Goal: Task Accomplishment & Management: Complete application form

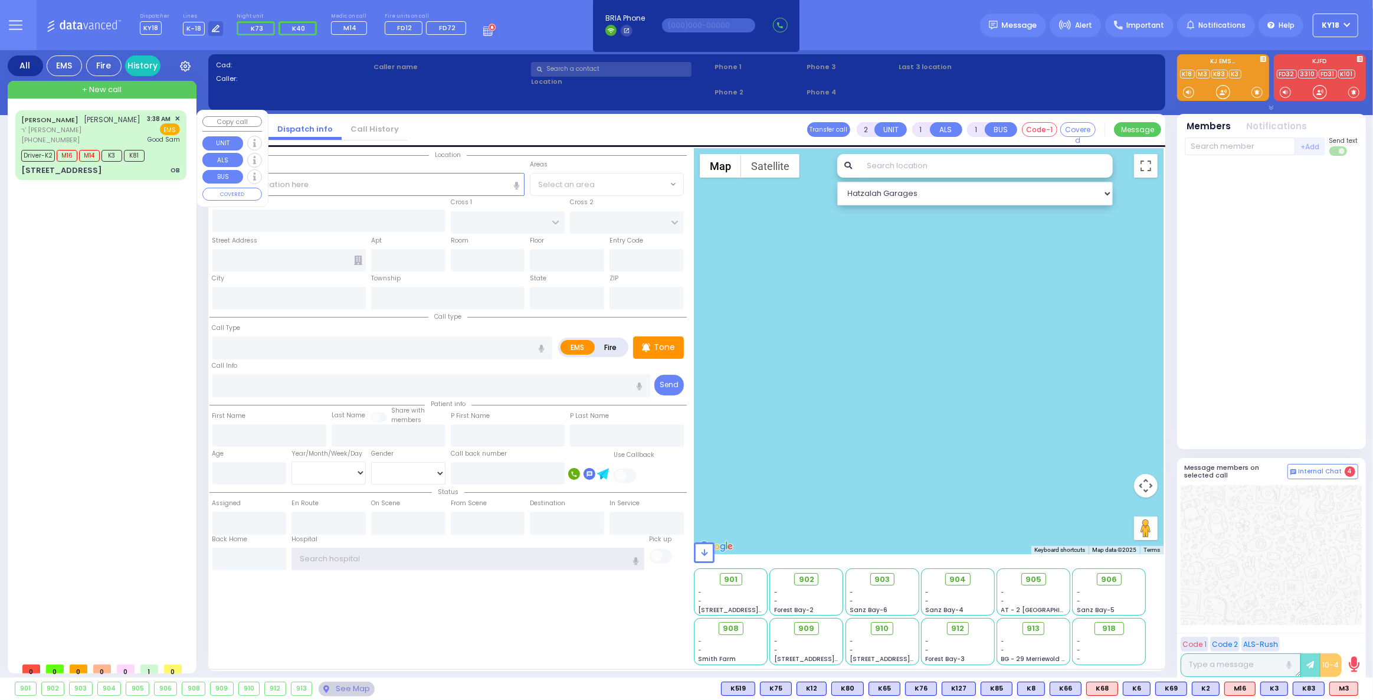
type input "ky18"
click at [146, 160] on div "Driver-K2 M16 M14 K3 K81" at bounding box center [84, 154] width 127 height 15
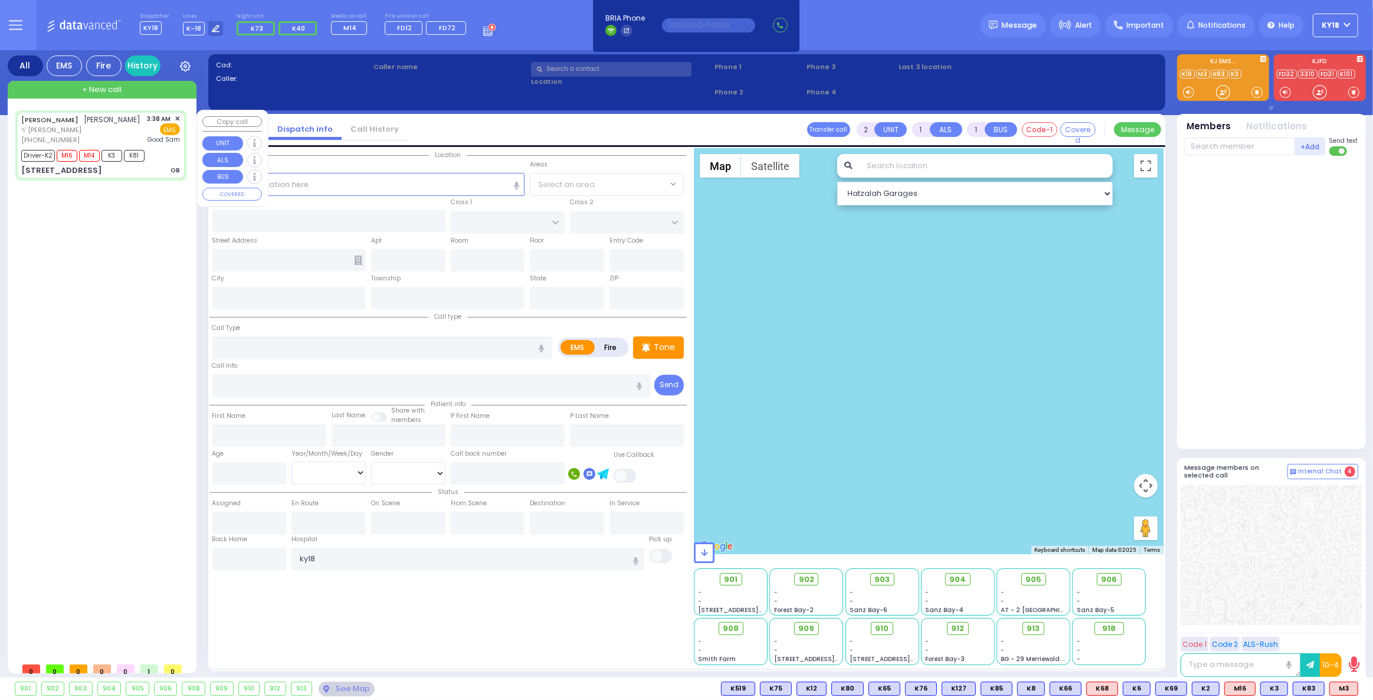
type input "6"
select select
type input "OB"
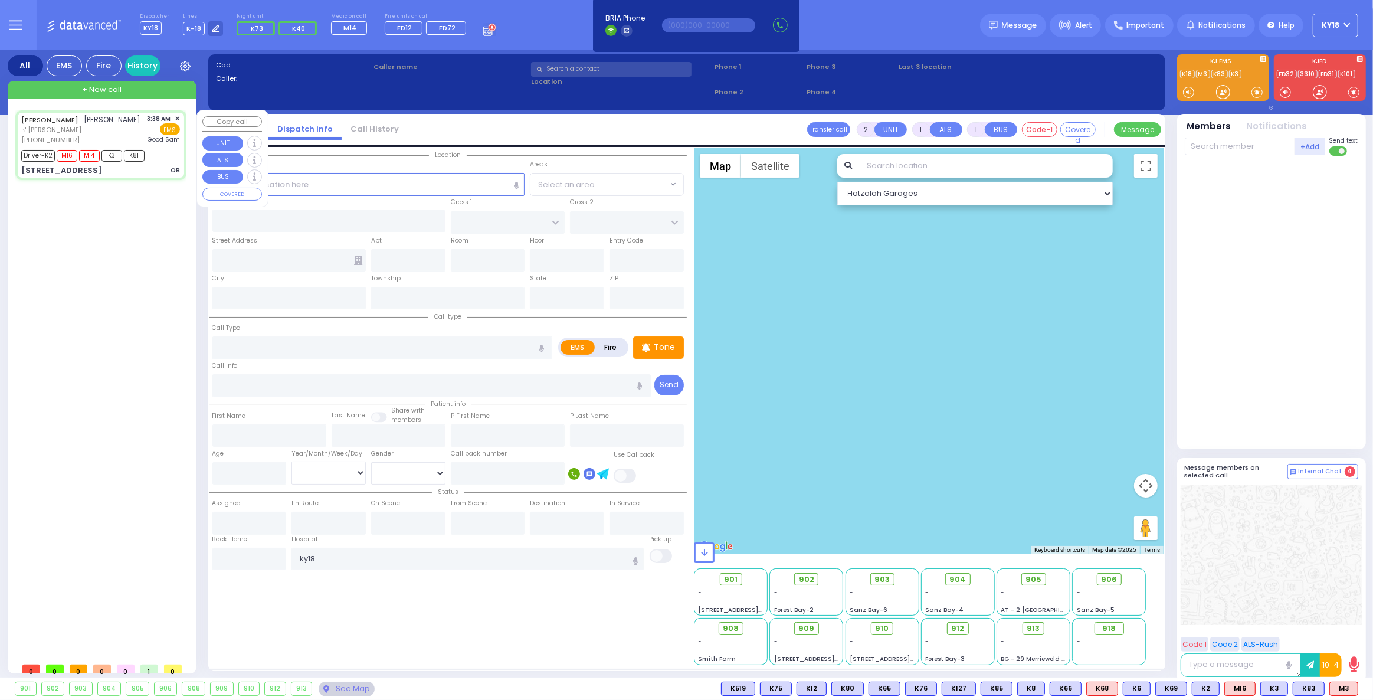
radio input "true"
type input "[PERSON_NAME]"
type input "SRUGO"
type input "Malka"
type input "Drugo"
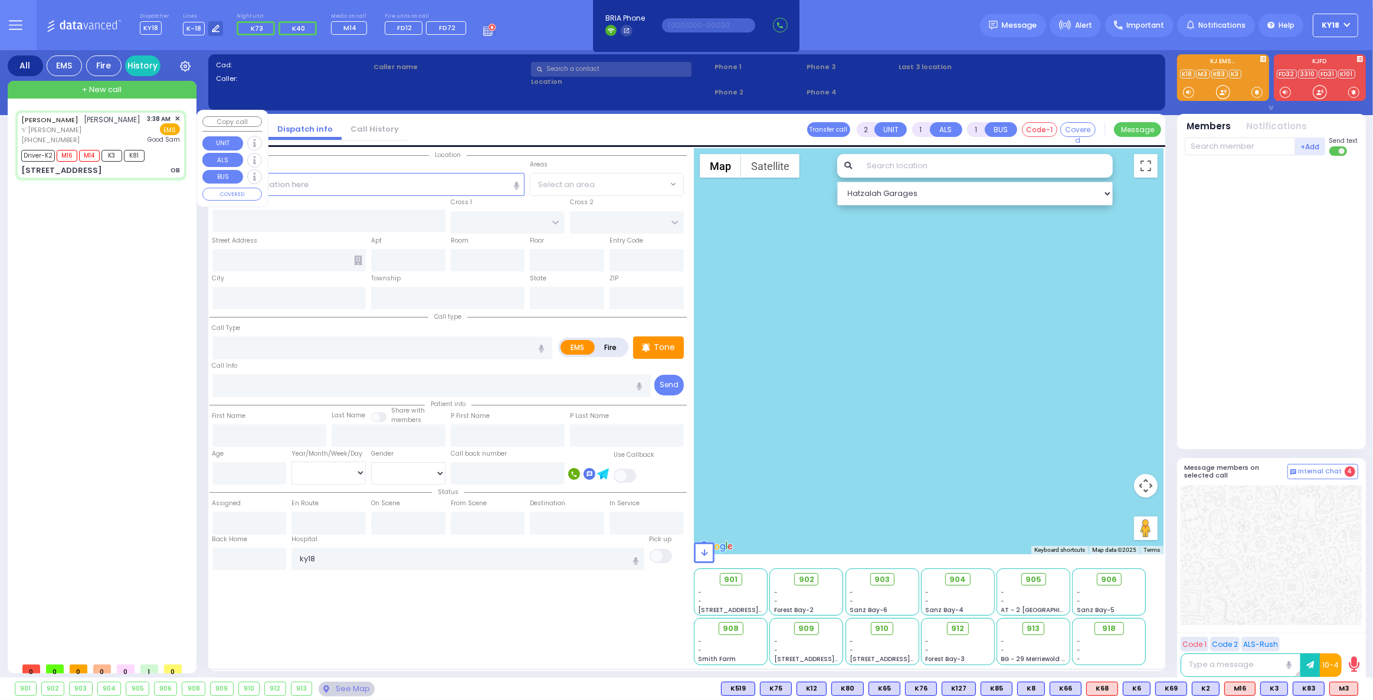
type input "25"
select select "Year"
select select "[DEMOGRAPHIC_DATA]"
type input "03:38"
type input "03:39"
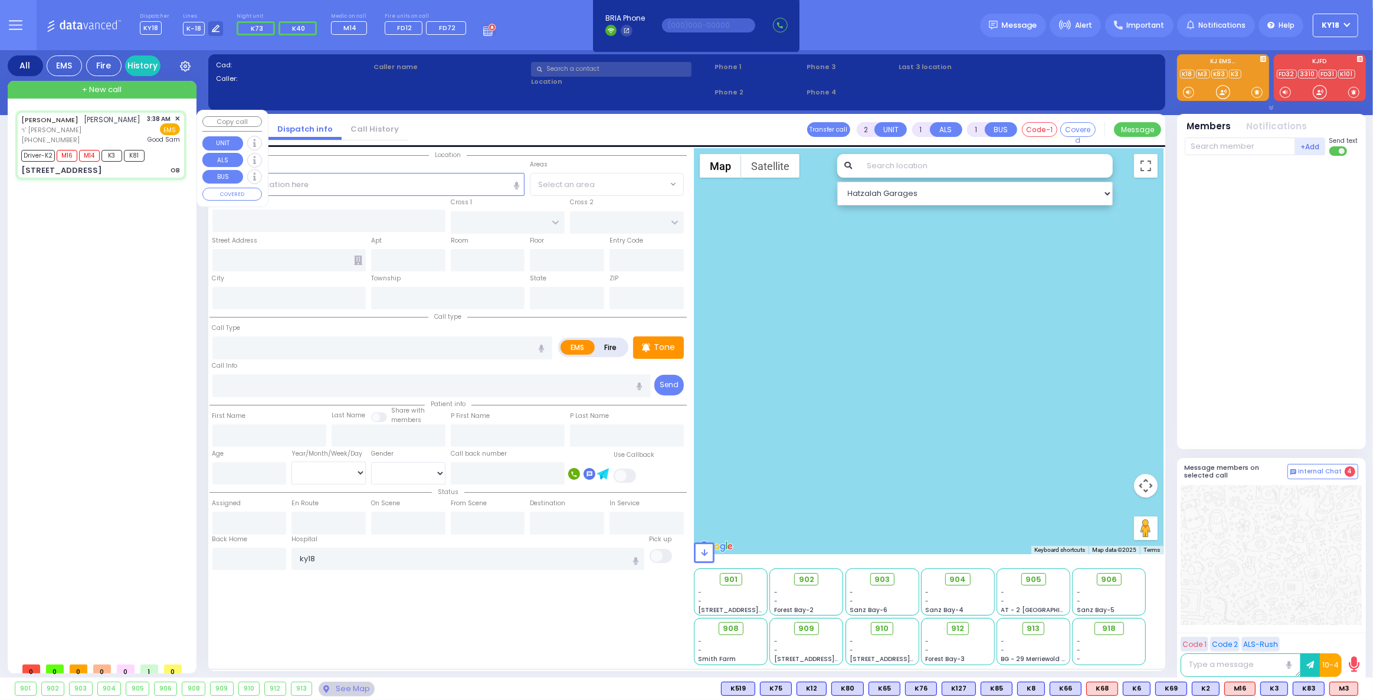
type input "03:45"
type input "03:53"
type input "04:25"
type input "04:45"
type input "[GEOGRAPHIC_DATA]"
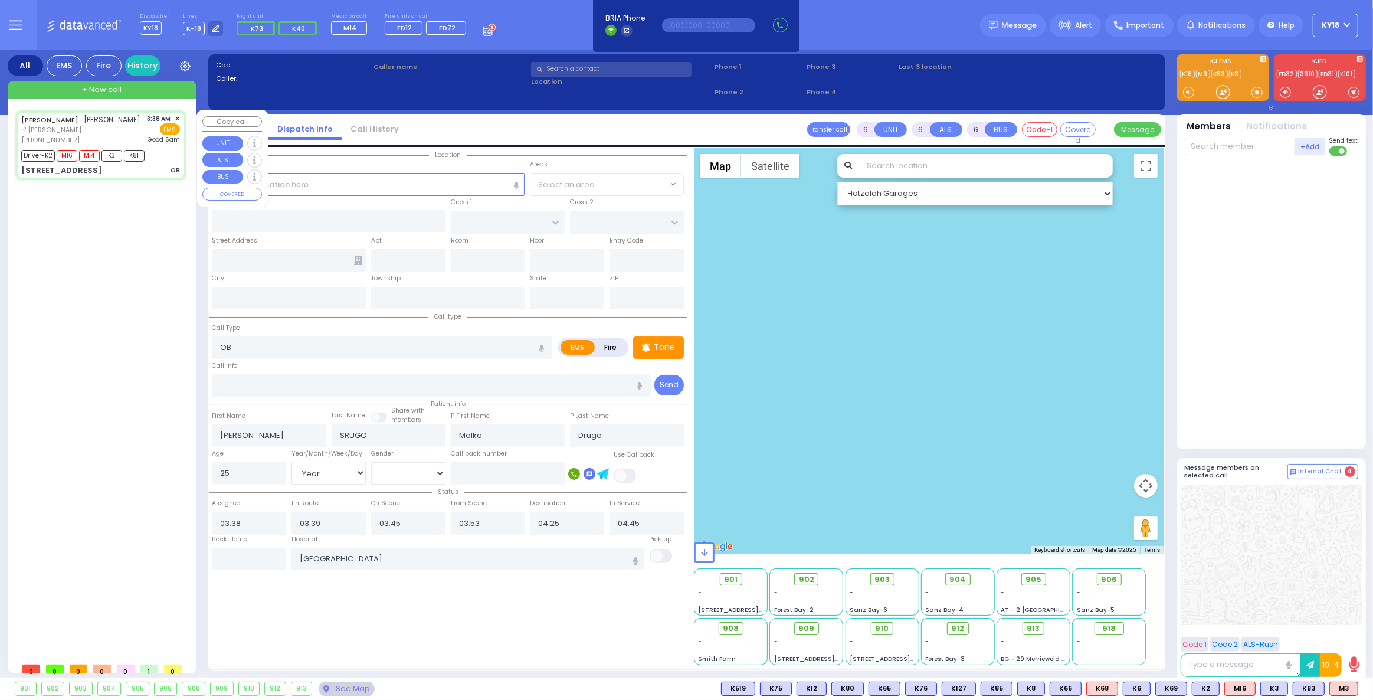
select select "Hatzalah Garages"
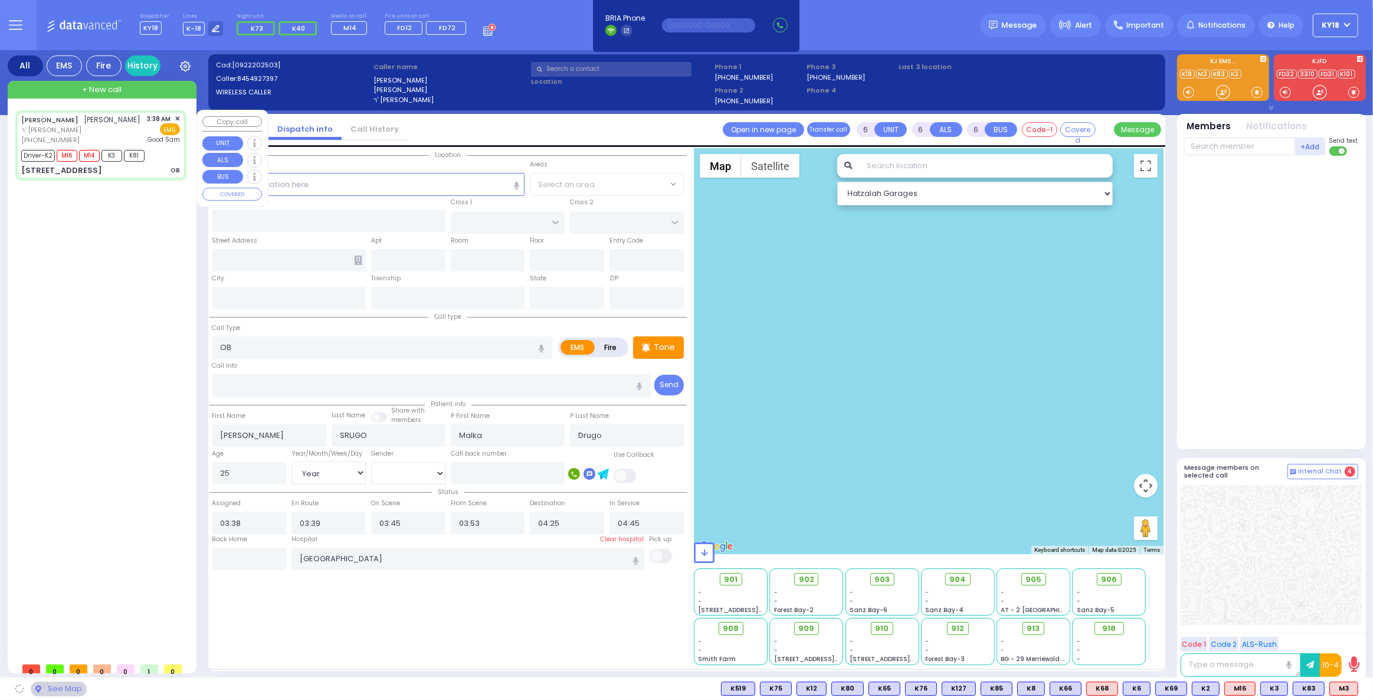
type input "KALEV WAY"
type input "TARNOPOL WAY"
type input "[STREET_ADDRESS]"
type input "111"
type input "[PERSON_NAME]"
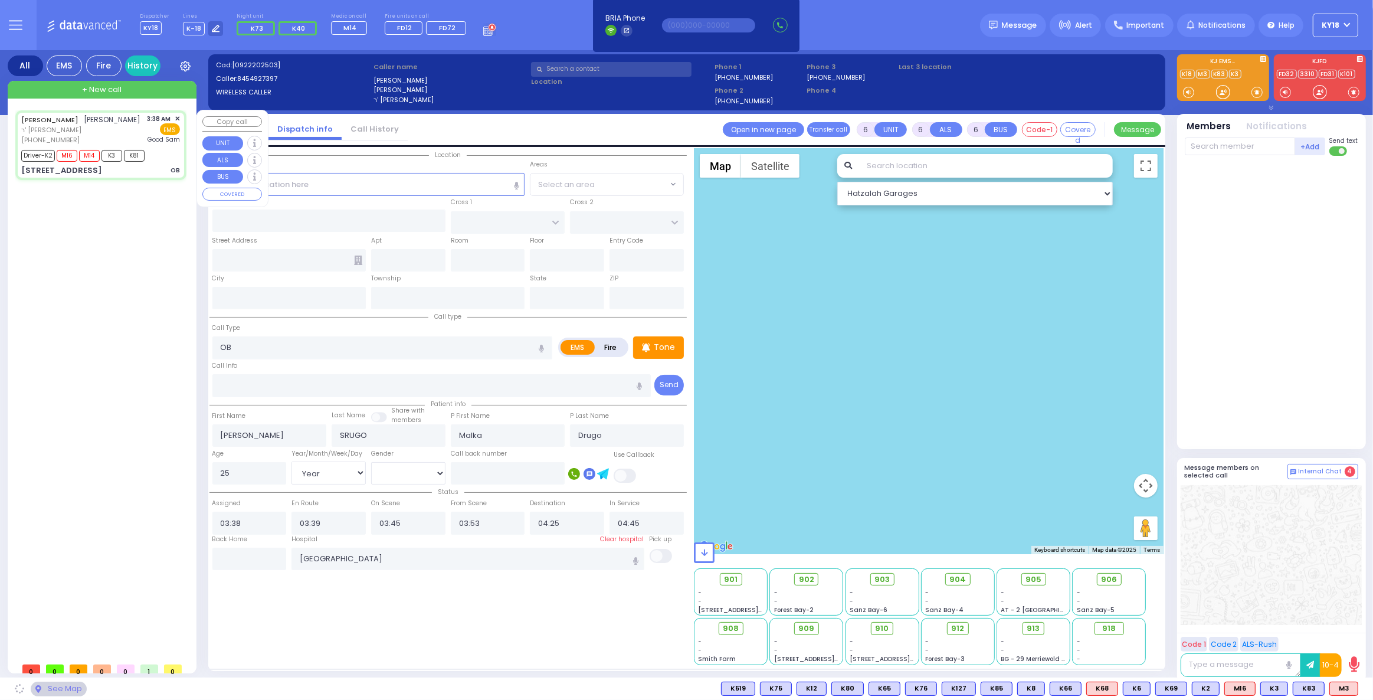
type input "[US_STATE]"
type input "10950"
select select "SECTION 3"
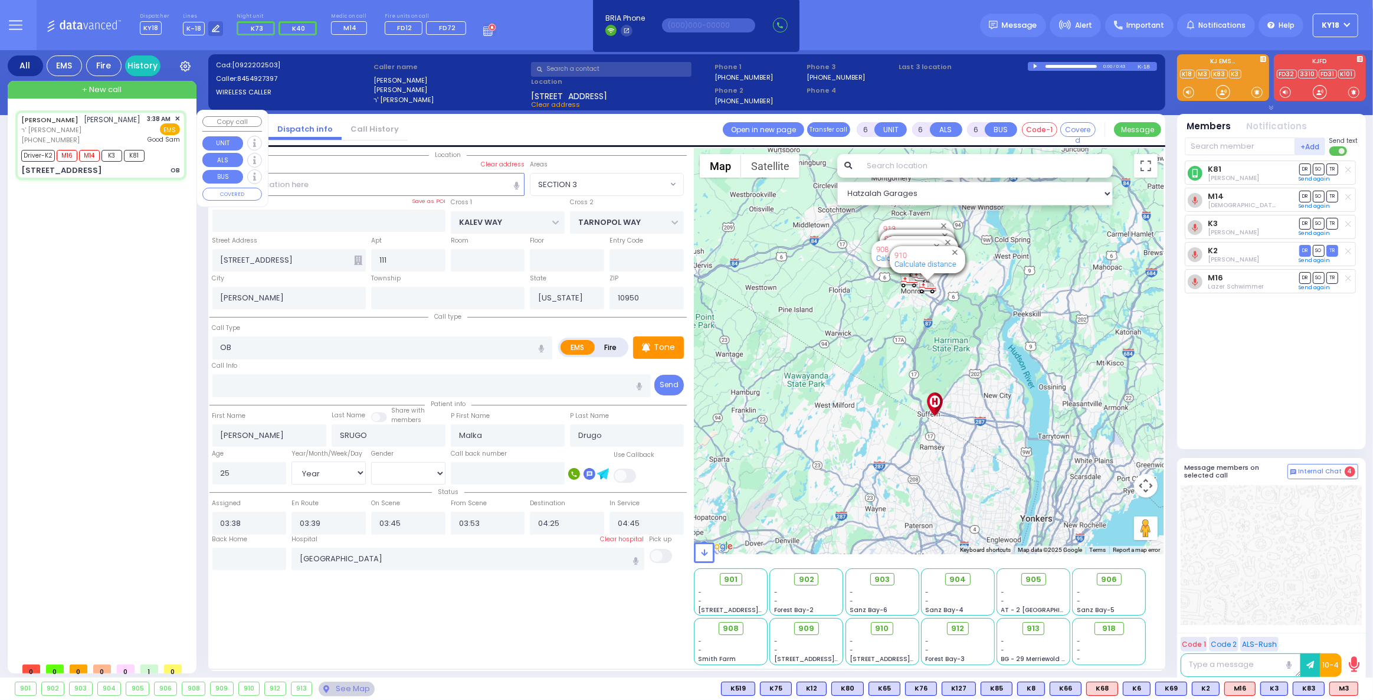
select select
radio input "true"
select select "Year"
select select "[DEMOGRAPHIC_DATA]"
select select "Hatzalah Garages"
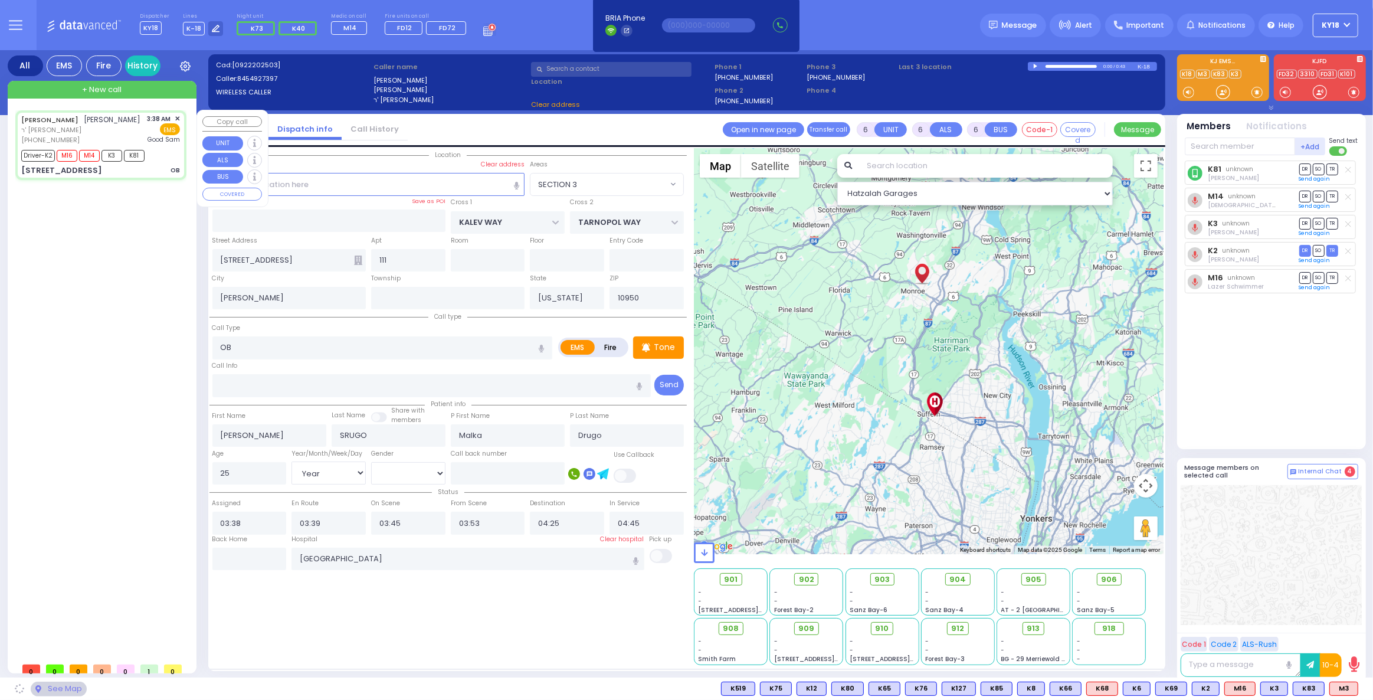
select select "SECTION 3"
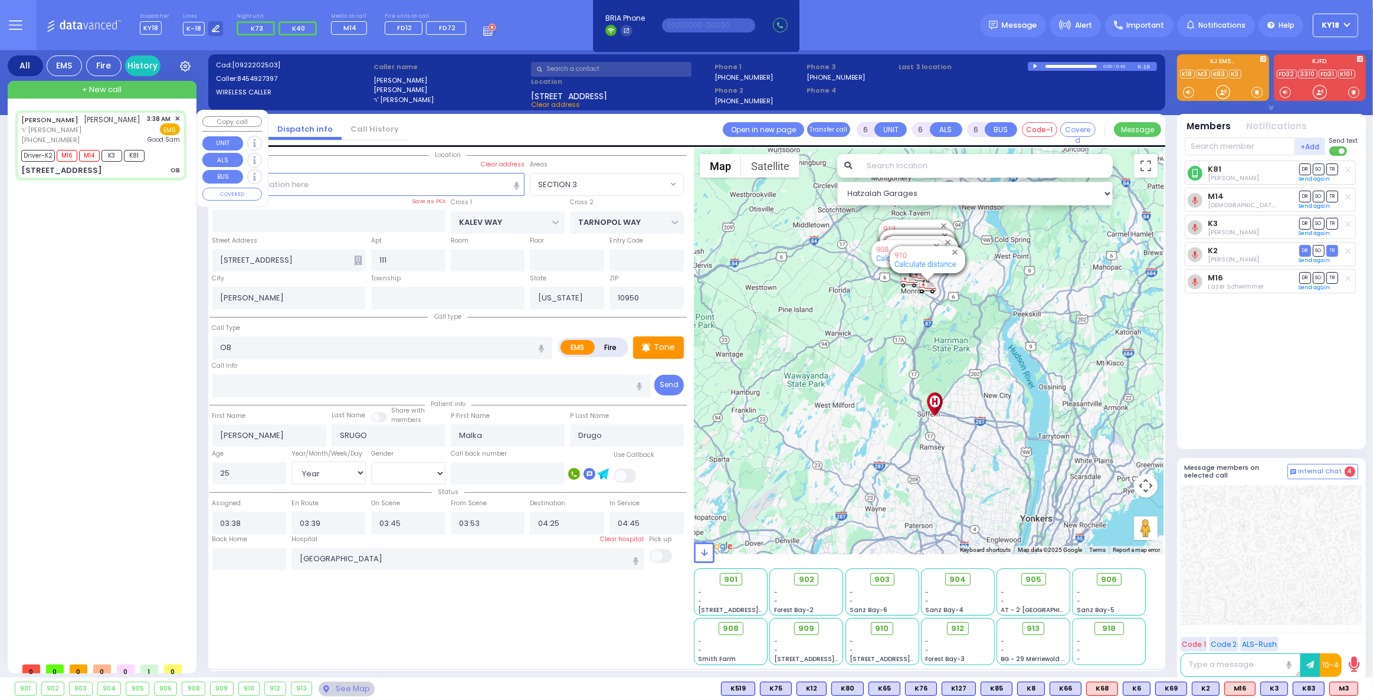
select select
radio input "true"
select select "Year"
select select "[DEMOGRAPHIC_DATA]"
select select "Hatzalah Garages"
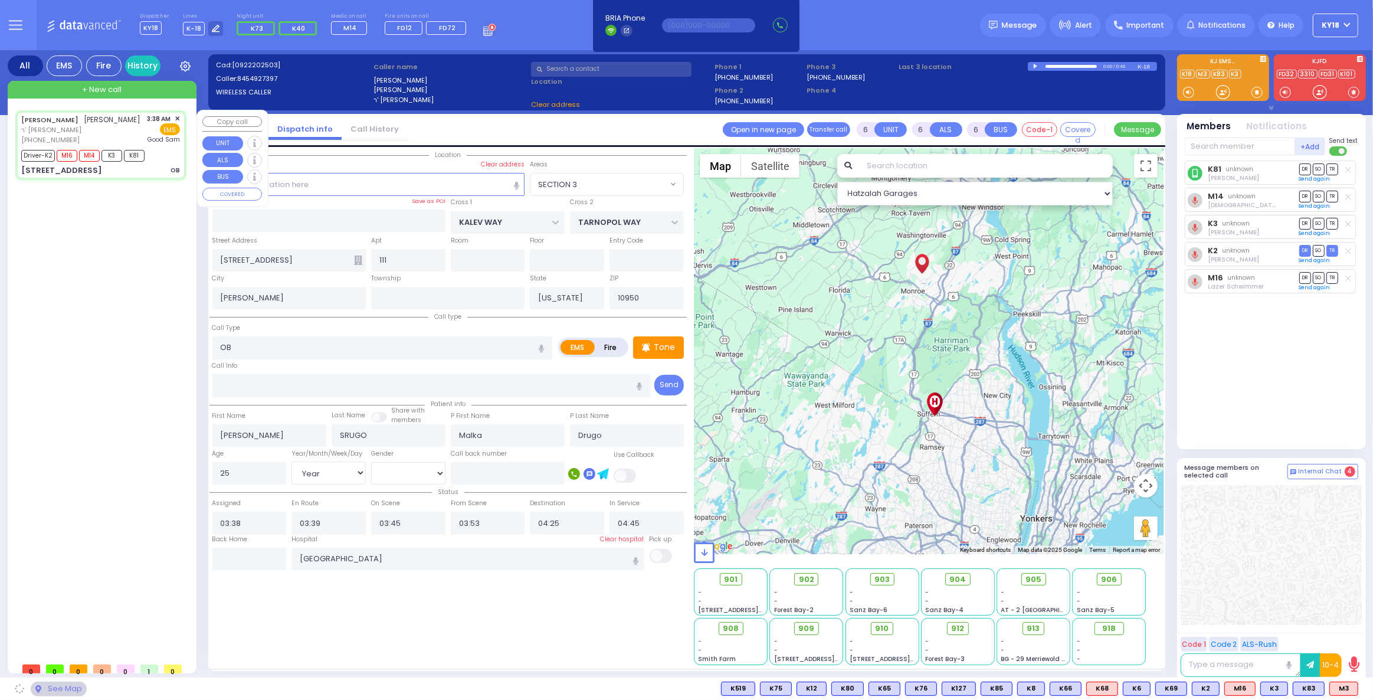
select select "SECTION 3"
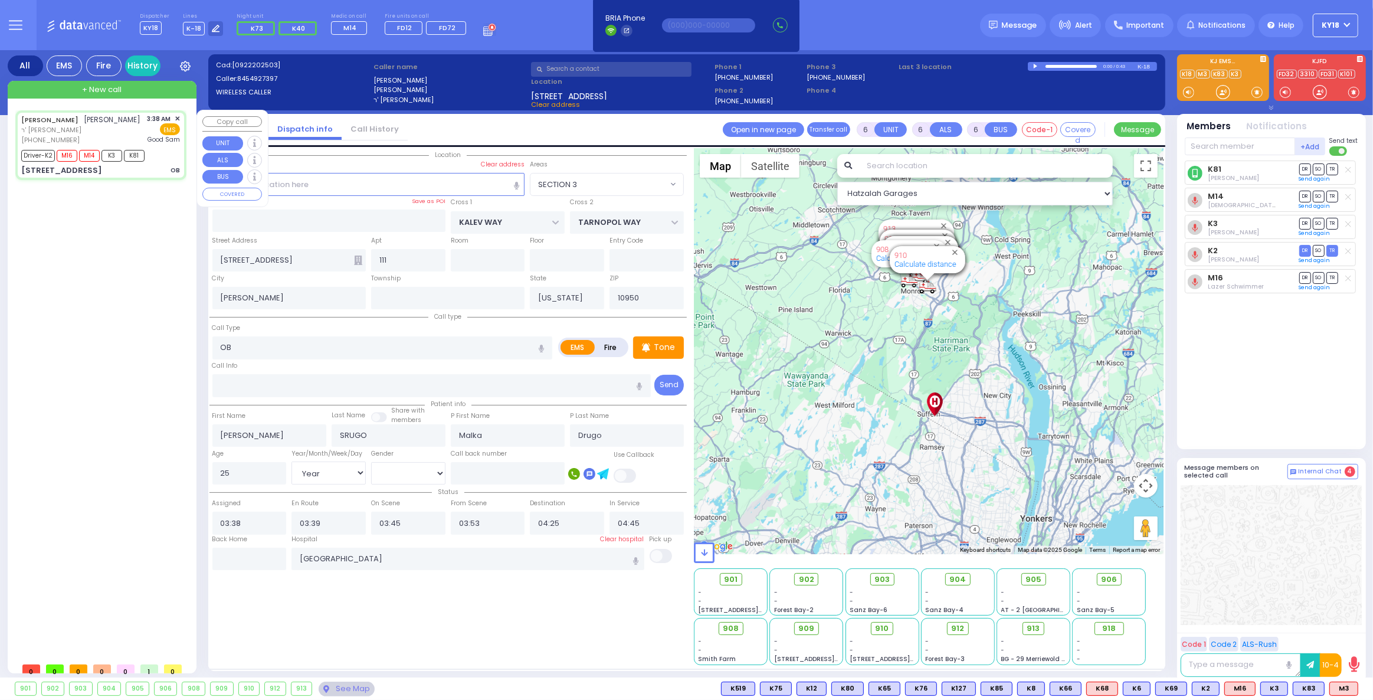
select select
radio input "true"
select select "Year"
select select "[DEMOGRAPHIC_DATA]"
select select "Hatzalah Garages"
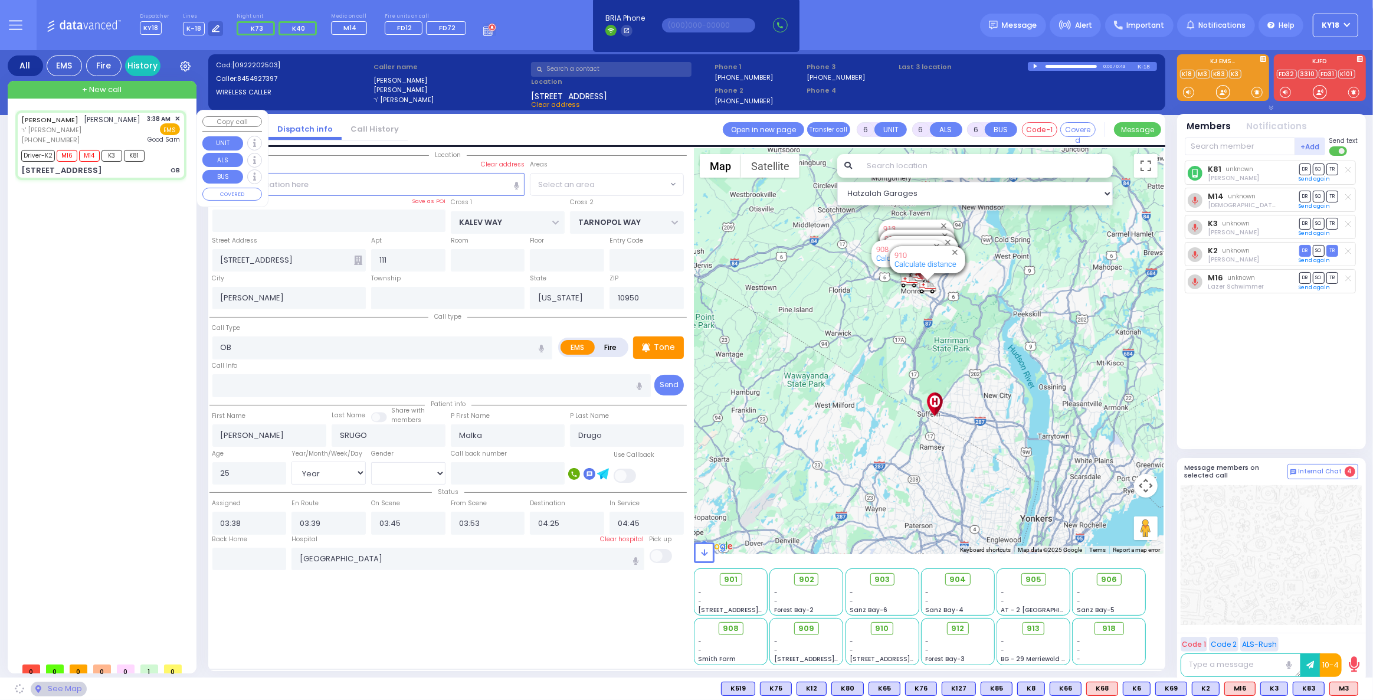
select select "SECTION 3"
select select
radio input "true"
select select "Year"
select select "[DEMOGRAPHIC_DATA]"
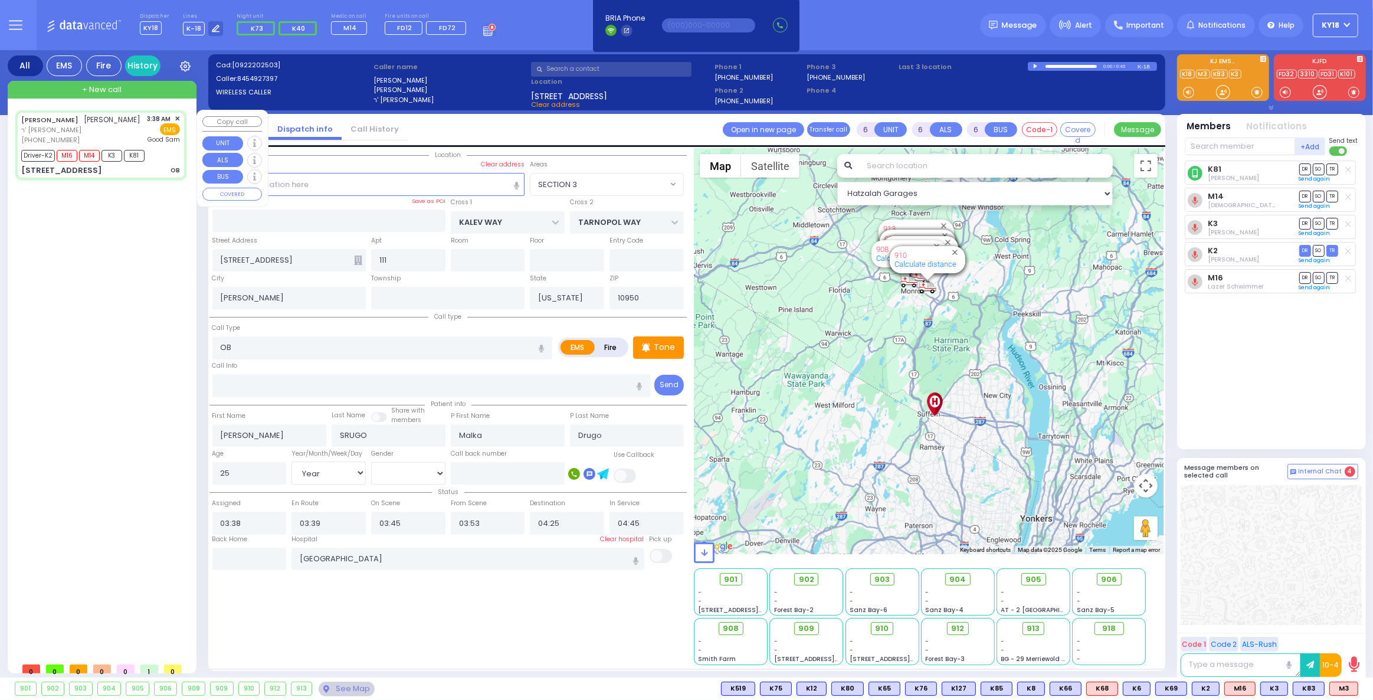
select select "Hatzalah Garages"
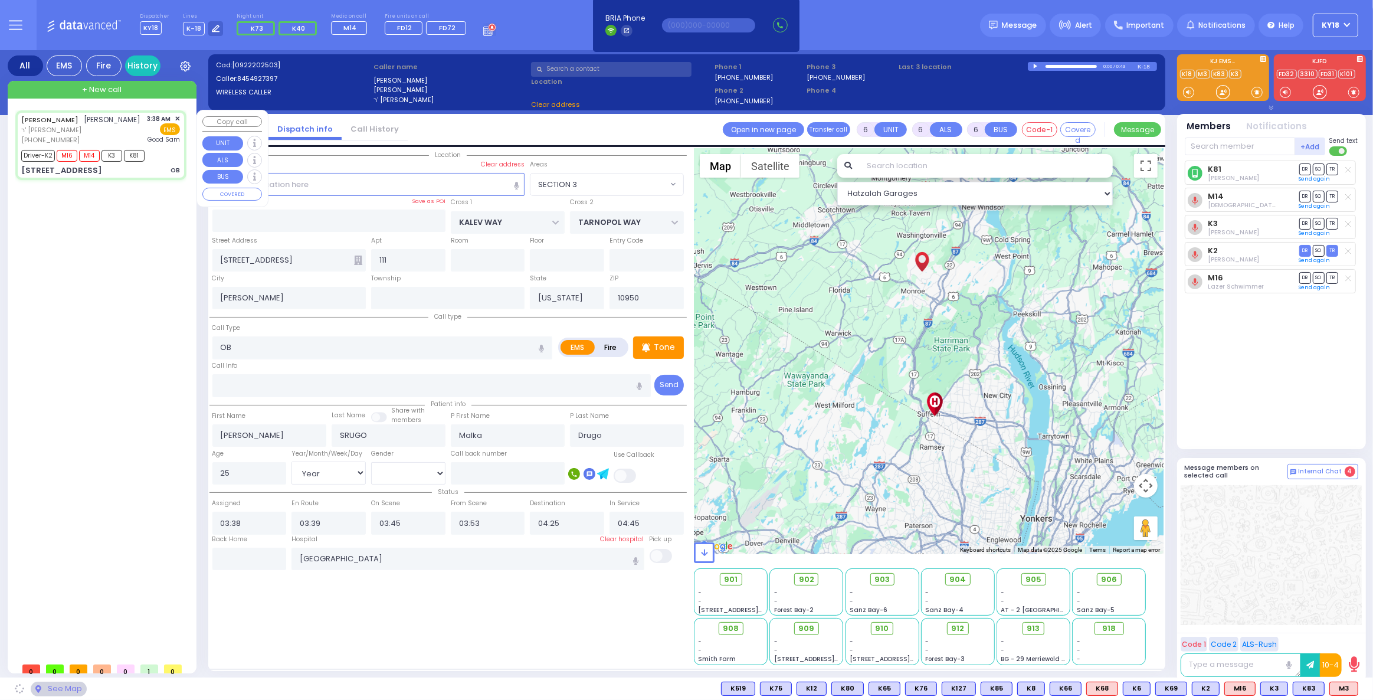
select select "SECTION 3"
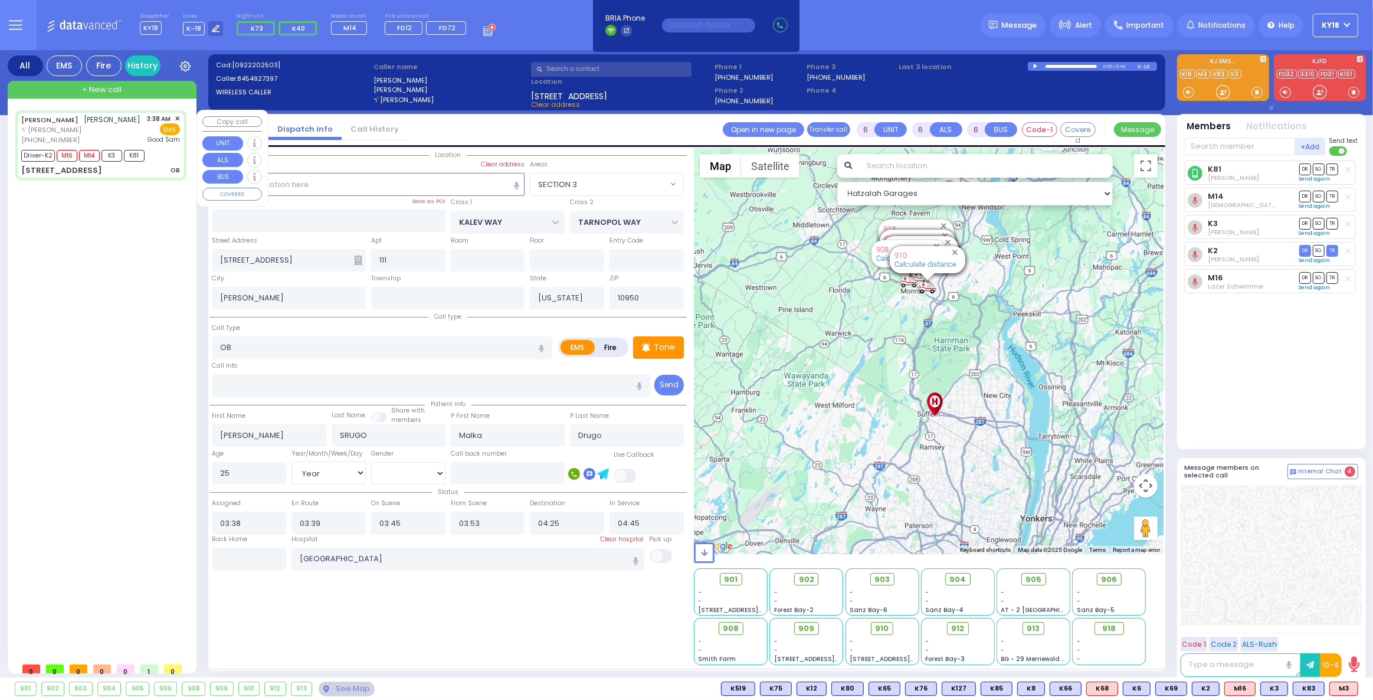
select select
radio input "true"
select select "Year"
select select "[DEMOGRAPHIC_DATA]"
select select "Hatzalah Garages"
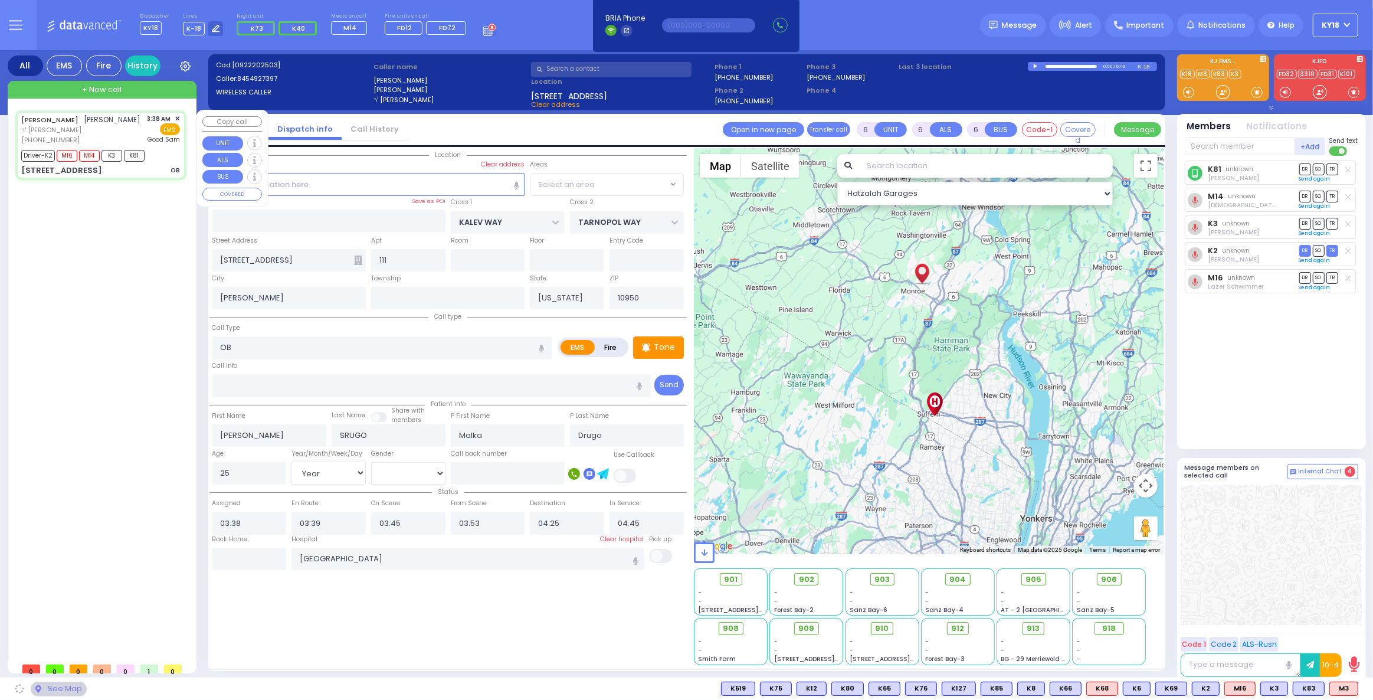
select select "SECTION 3"
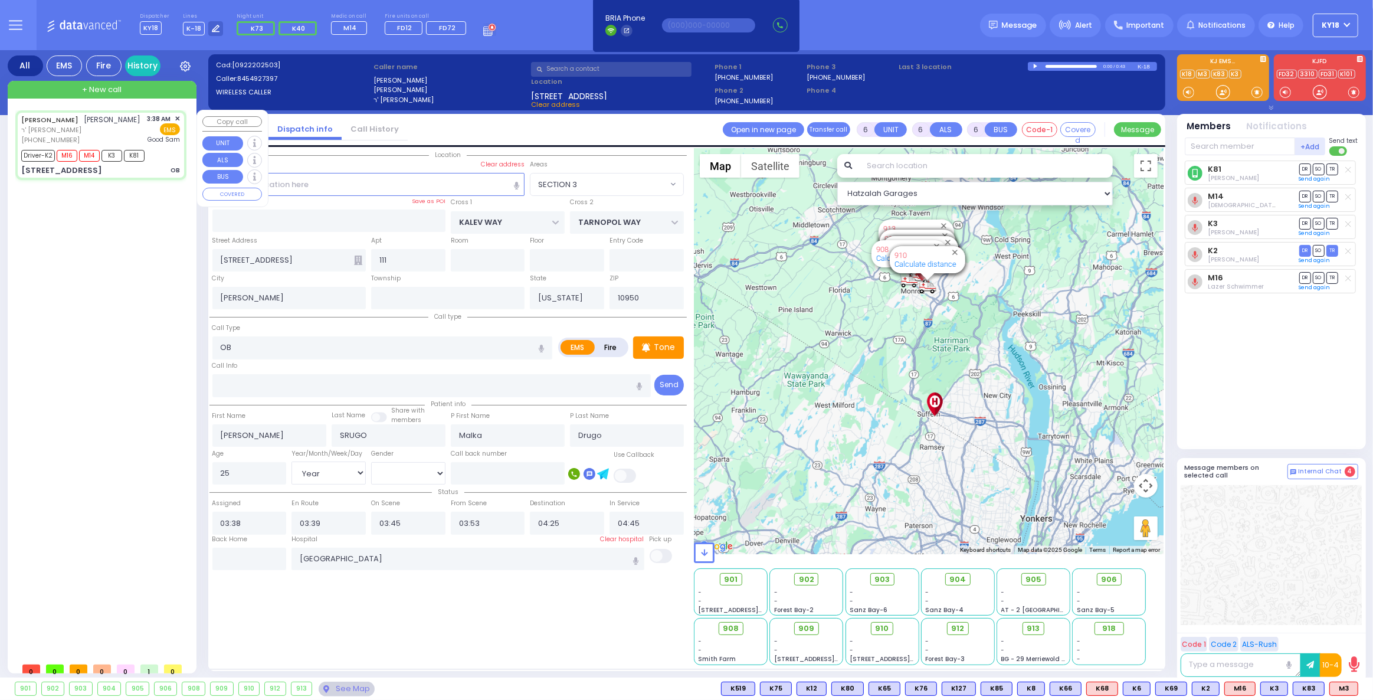
select select
radio input "true"
select select "Year"
select select "[DEMOGRAPHIC_DATA]"
select select "Hatzalah Garages"
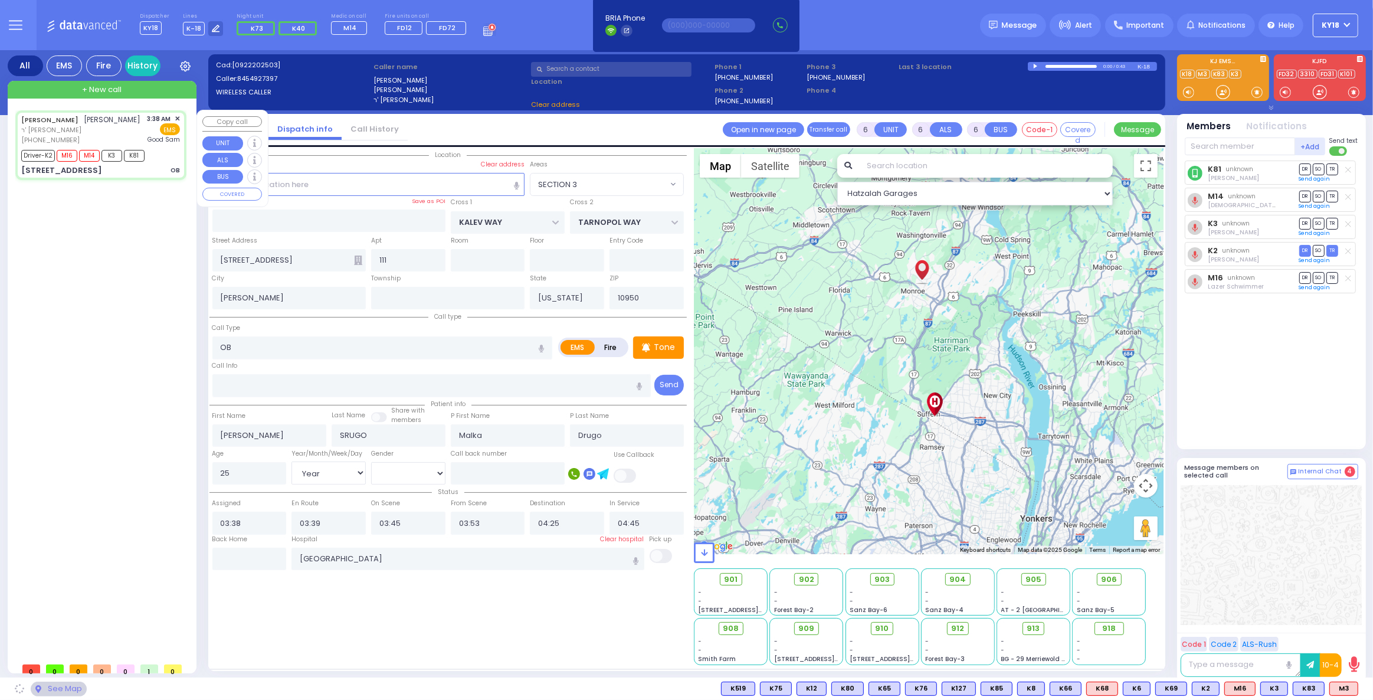
select select "SECTION 3"
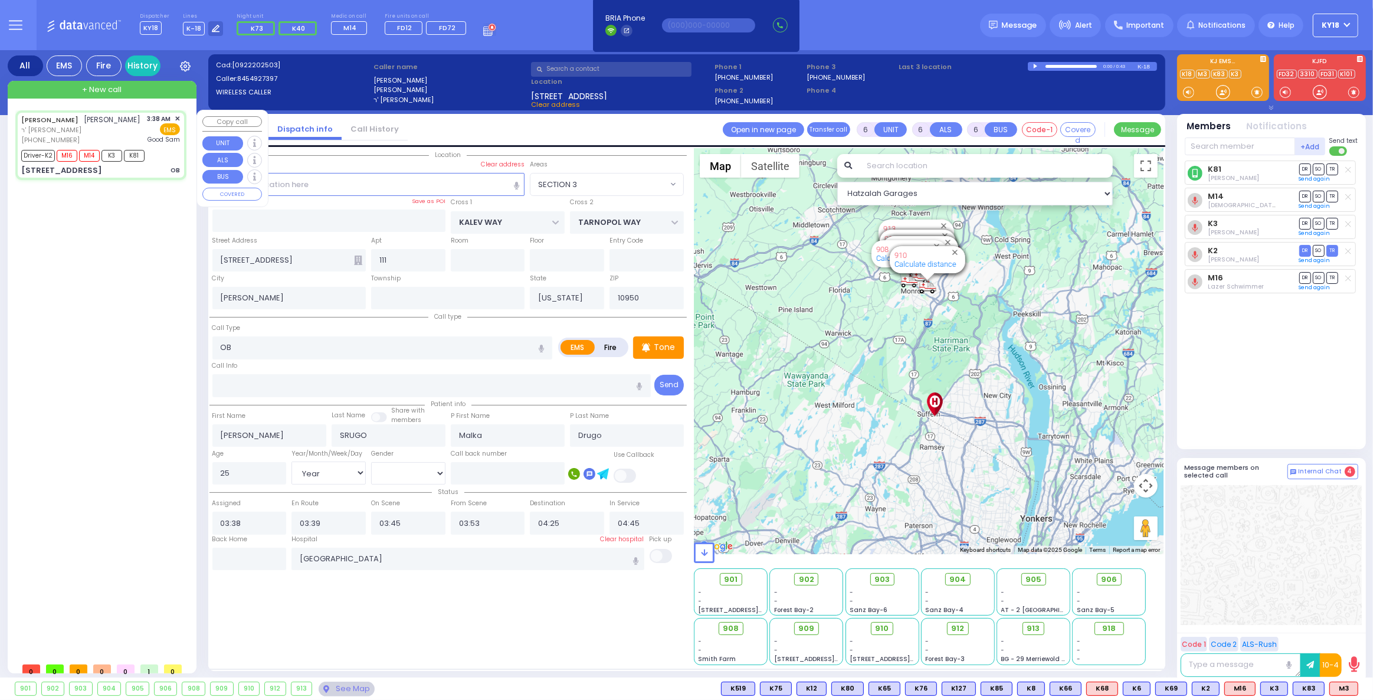
select select
radio input "true"
select select "Year"
select select "[DEMOGRAPHIC_DATA]"
select select "Hatzalah Garages"
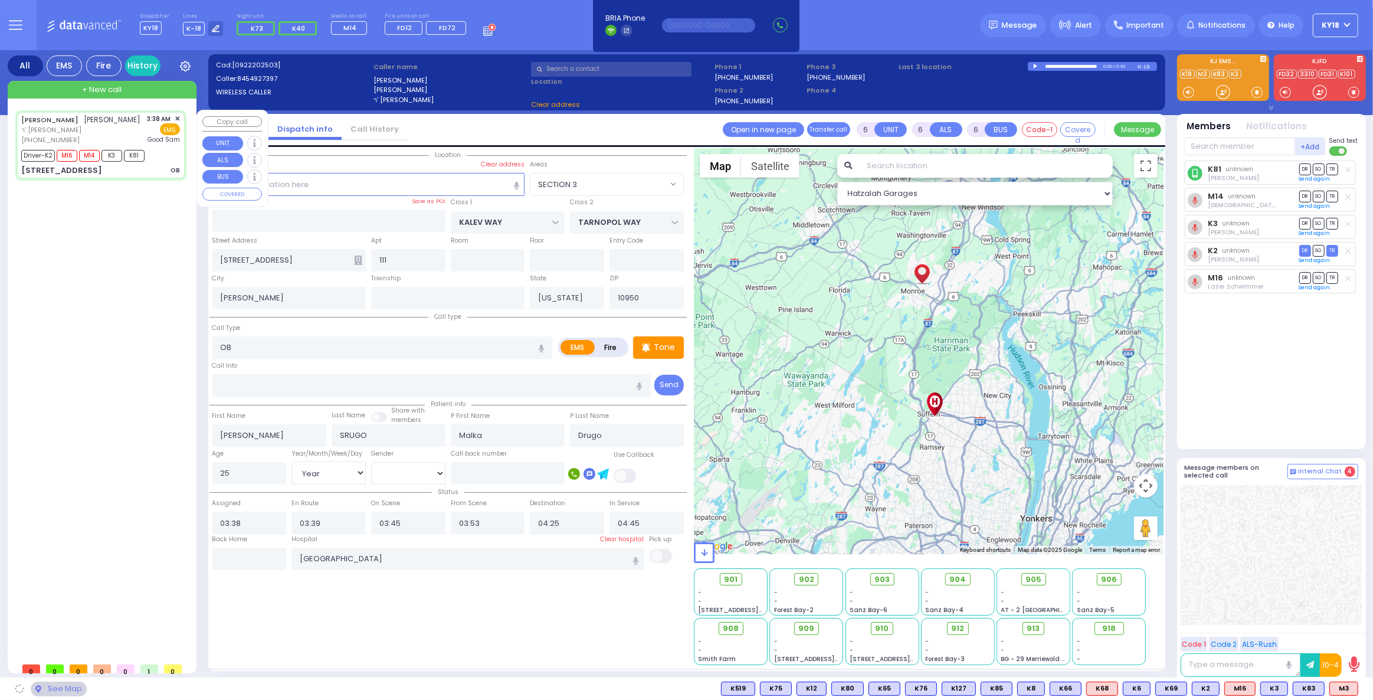
select select "SECTION 3"
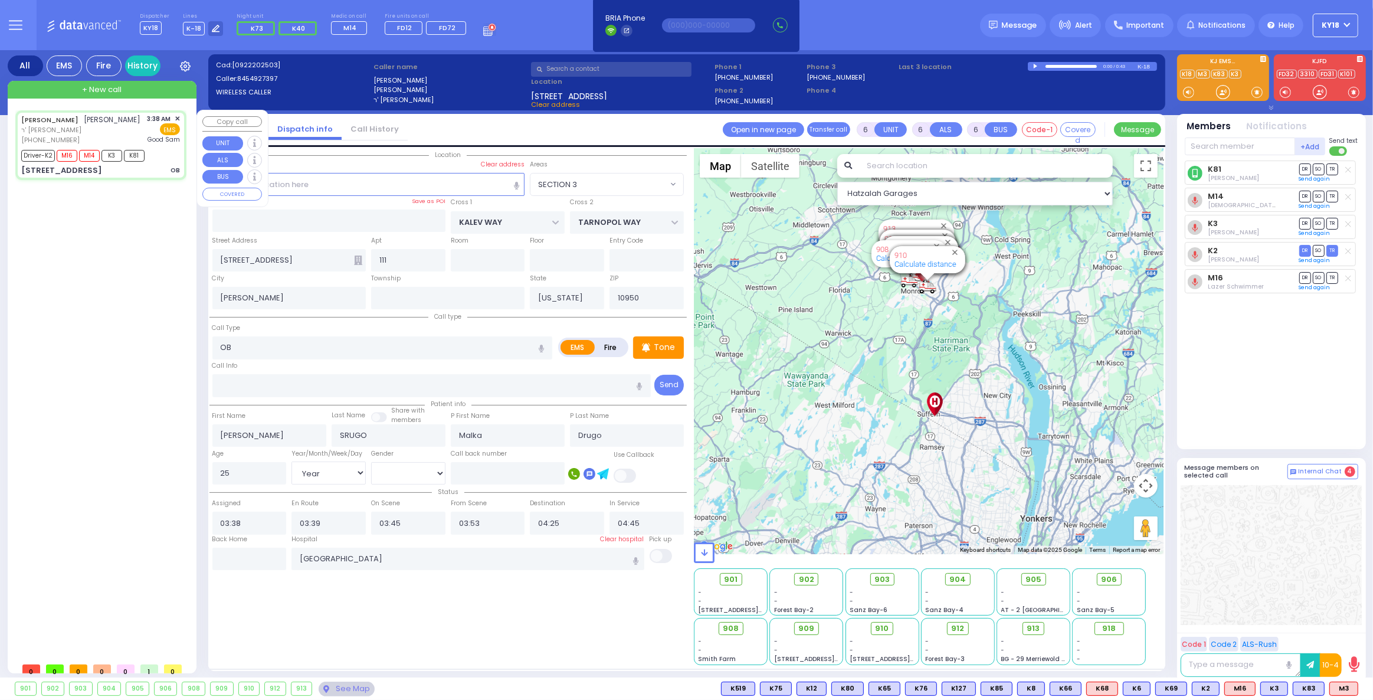
select select
radio input "true"
select select "Year"
select select "[DEMOGRAPHIC_DATA]"
select select "Hatzalah Garages"
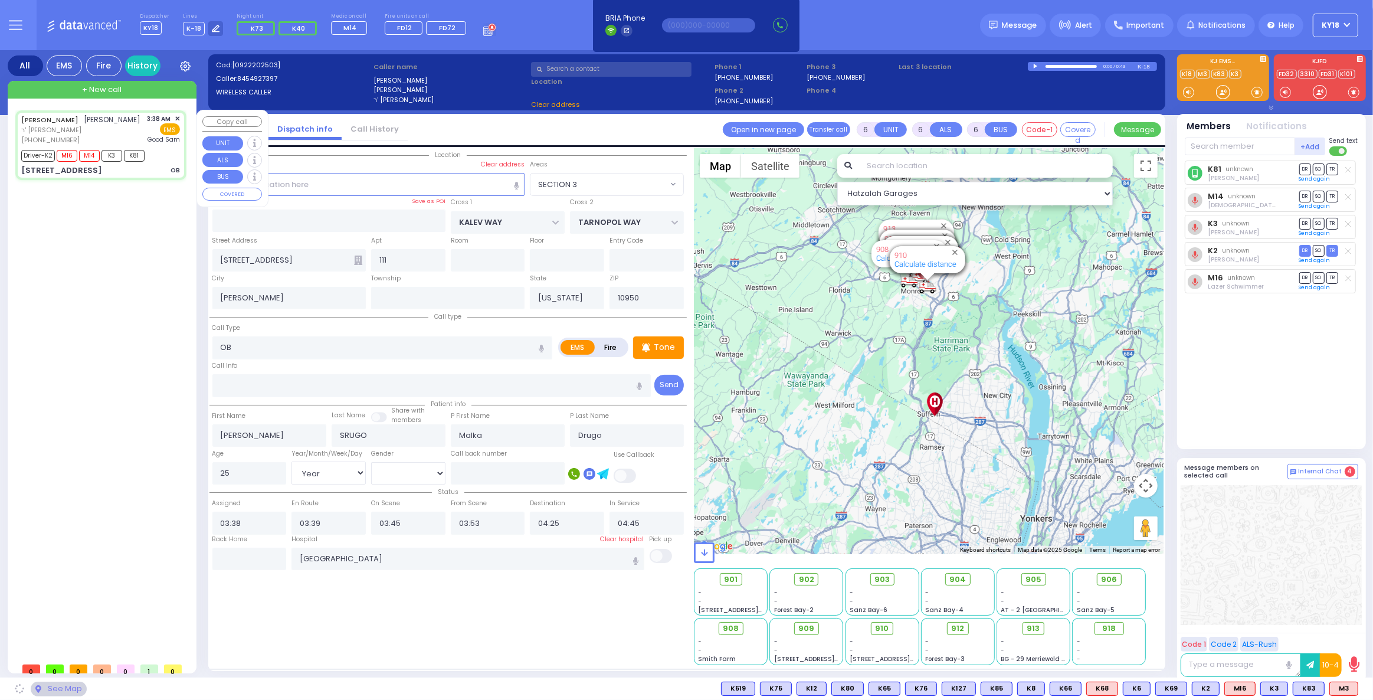
select select "SECTION 3"
select select
radio input "true"
select select "Year"
select select "[DEMOGRAPHIC_DATA]"
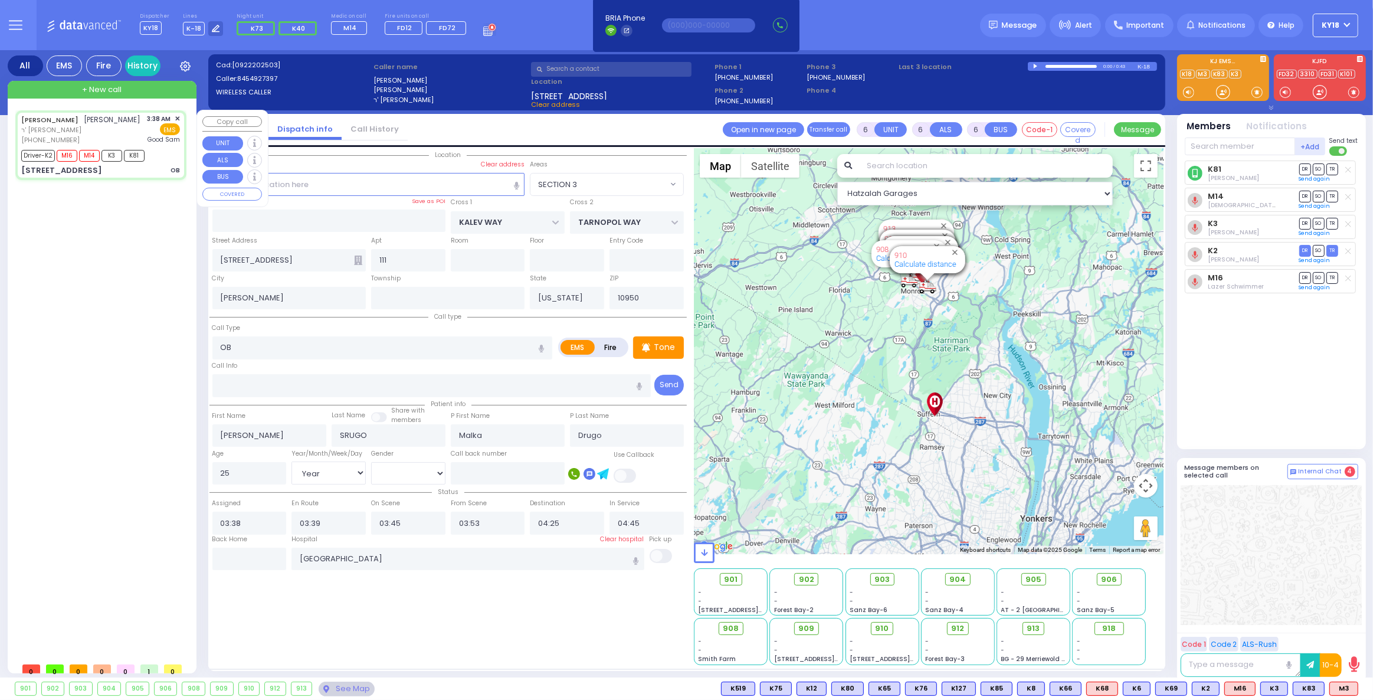
select select "Hatzalah Garages"
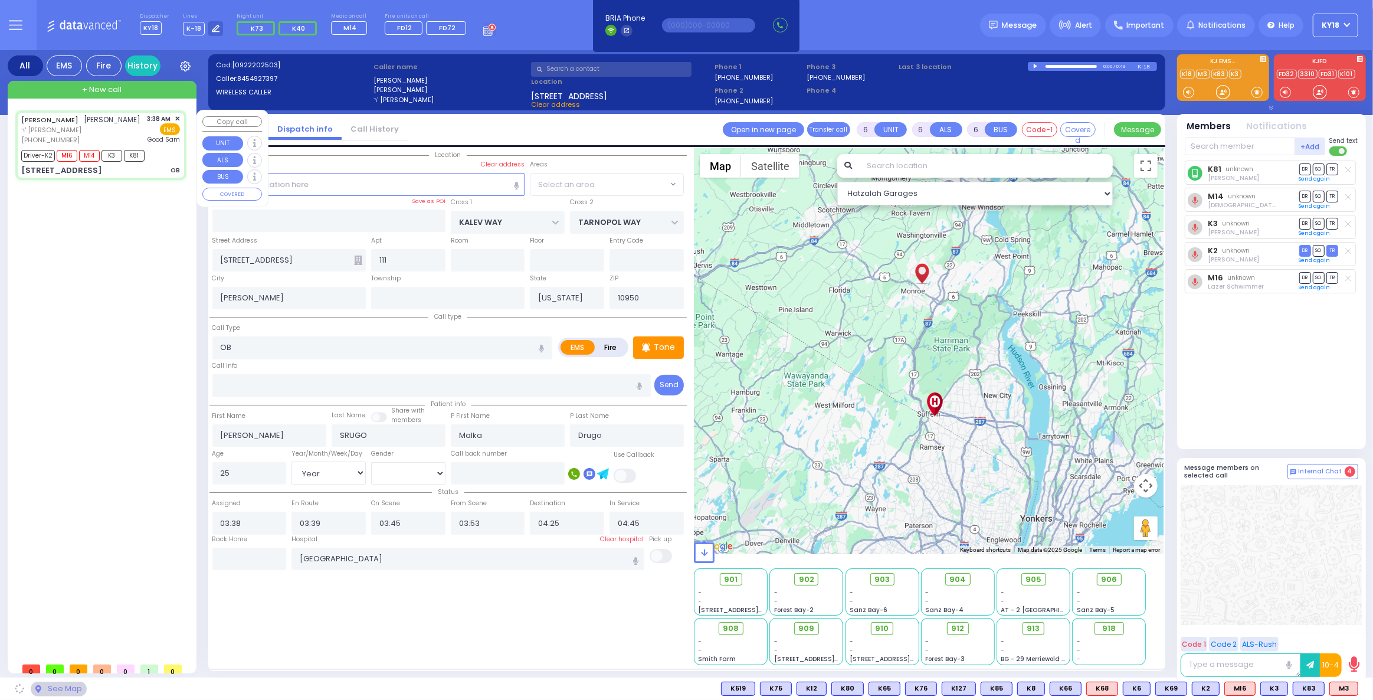
select select "SECTION 3"
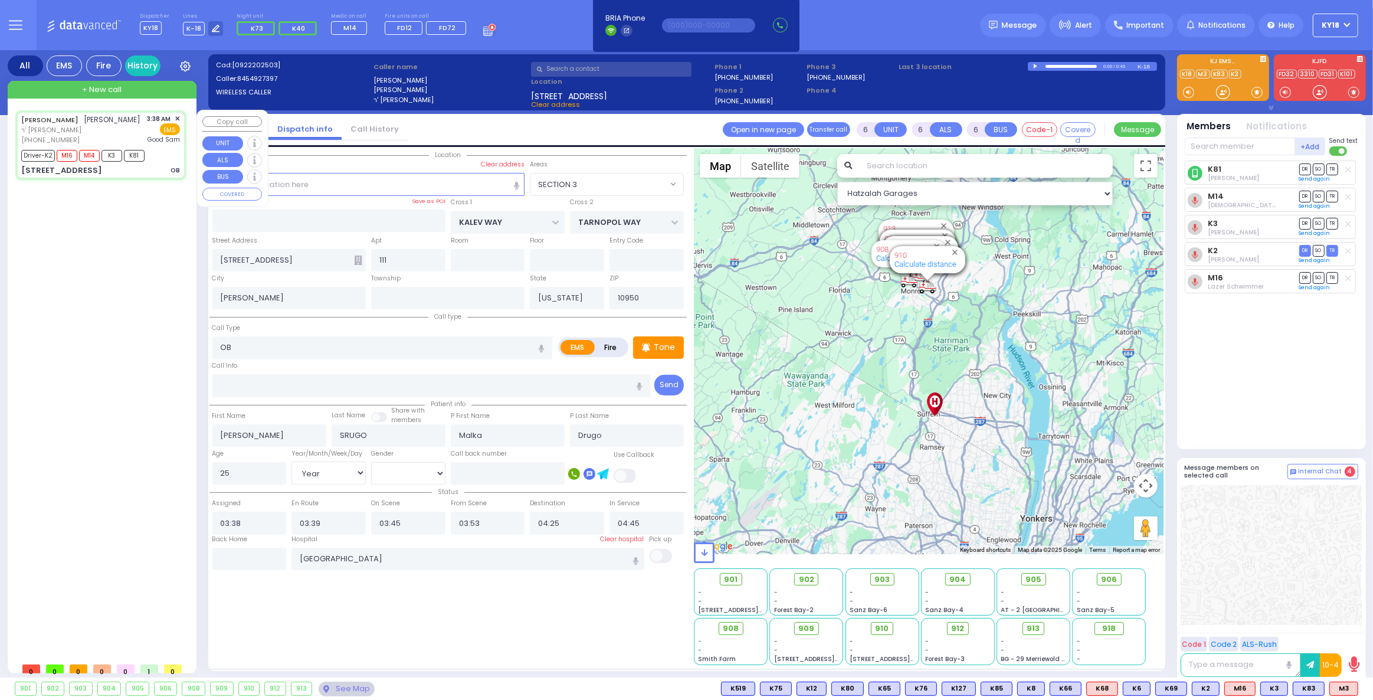
select select
radio input "true"
select select "Year"
select select "[DEMOGRAPHIC_DATA]"
select select "Hatzalah Garages"
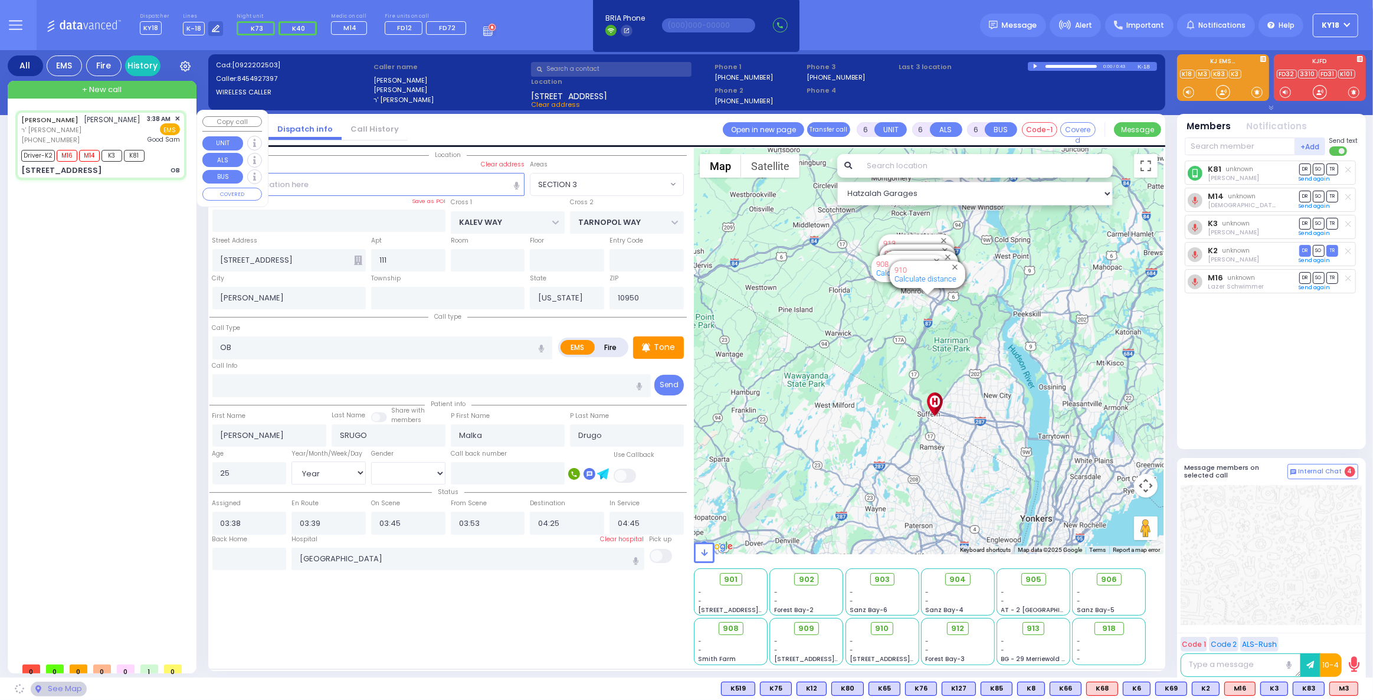
select select "SECTION 3"
select select
radio input "true"
select select "Year"
select select "[DEMOGRAPHIC_DATA]"
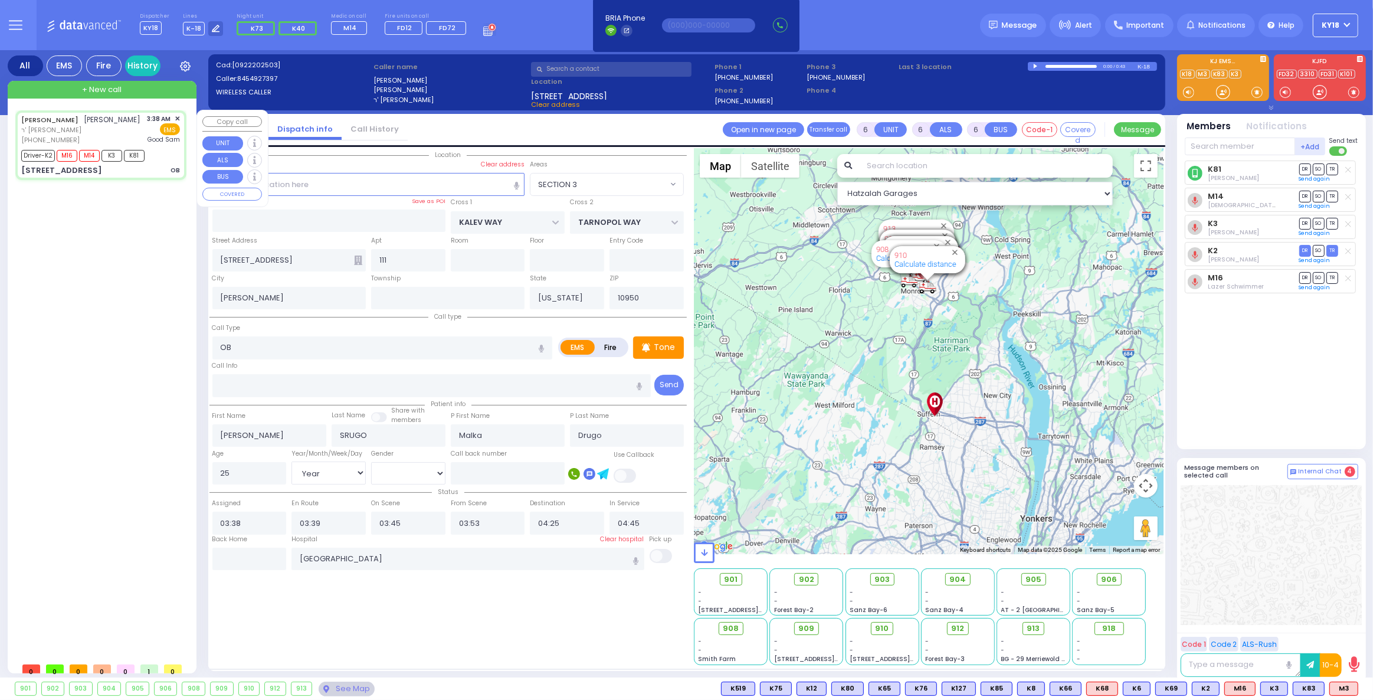
select select "Hatzalah Garages"
select select
radio input "true"
select select "Year"
select select "[DEMOGRAPHIC_DATA]"
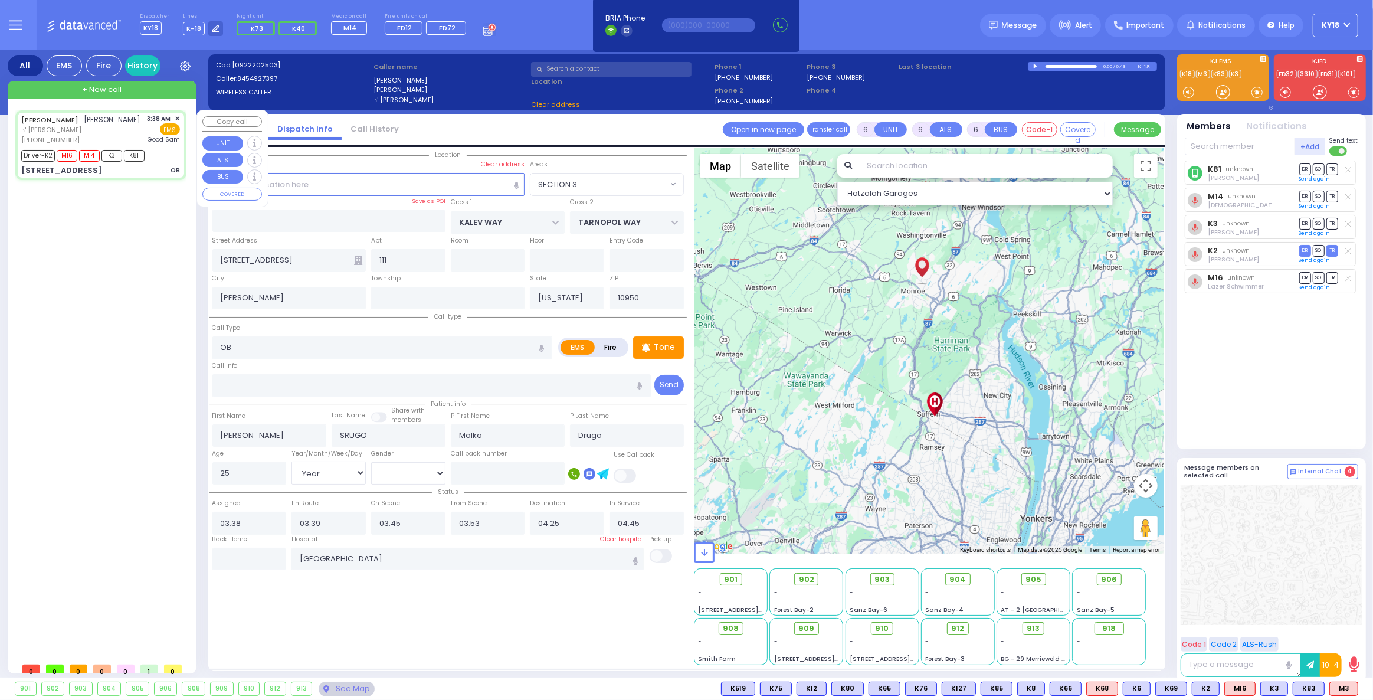
select select "Hatzalah Garages"
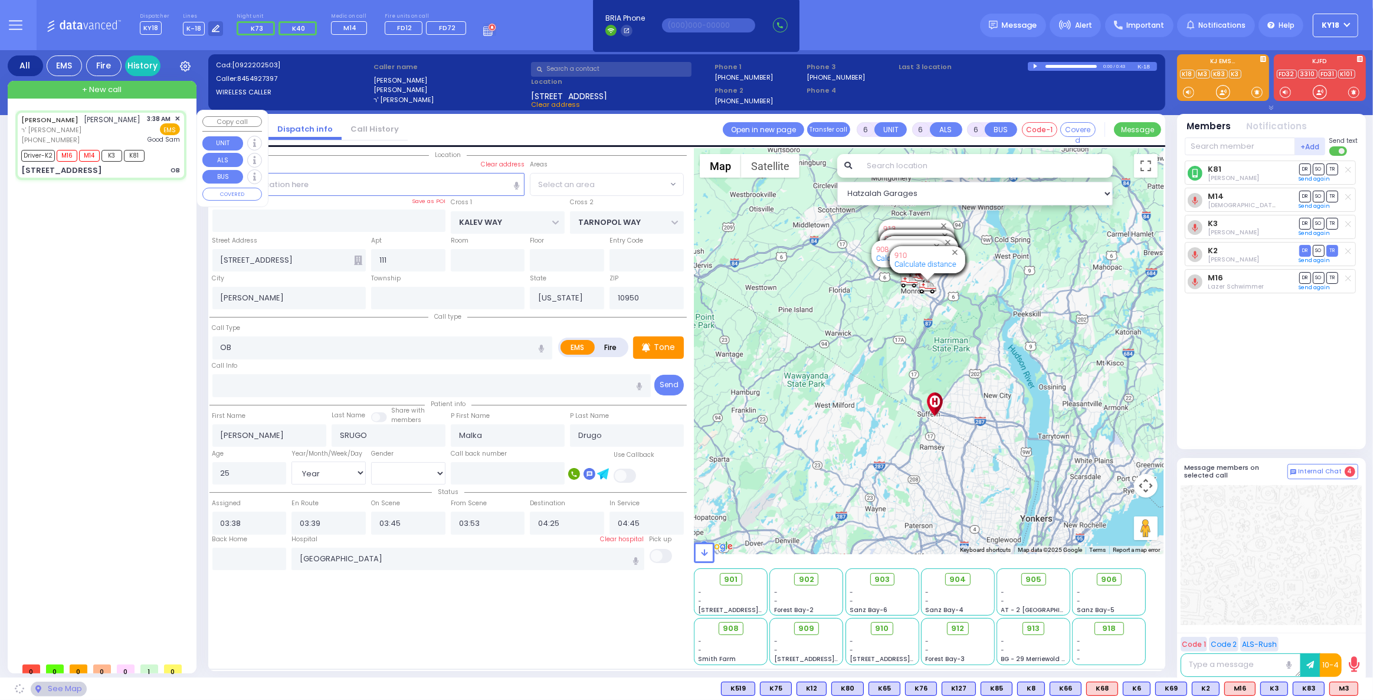
select select "SECTION 3"
select select
radio input "true"
select select "Year"
select select "[DEMOGRAPHIC_DATA]"
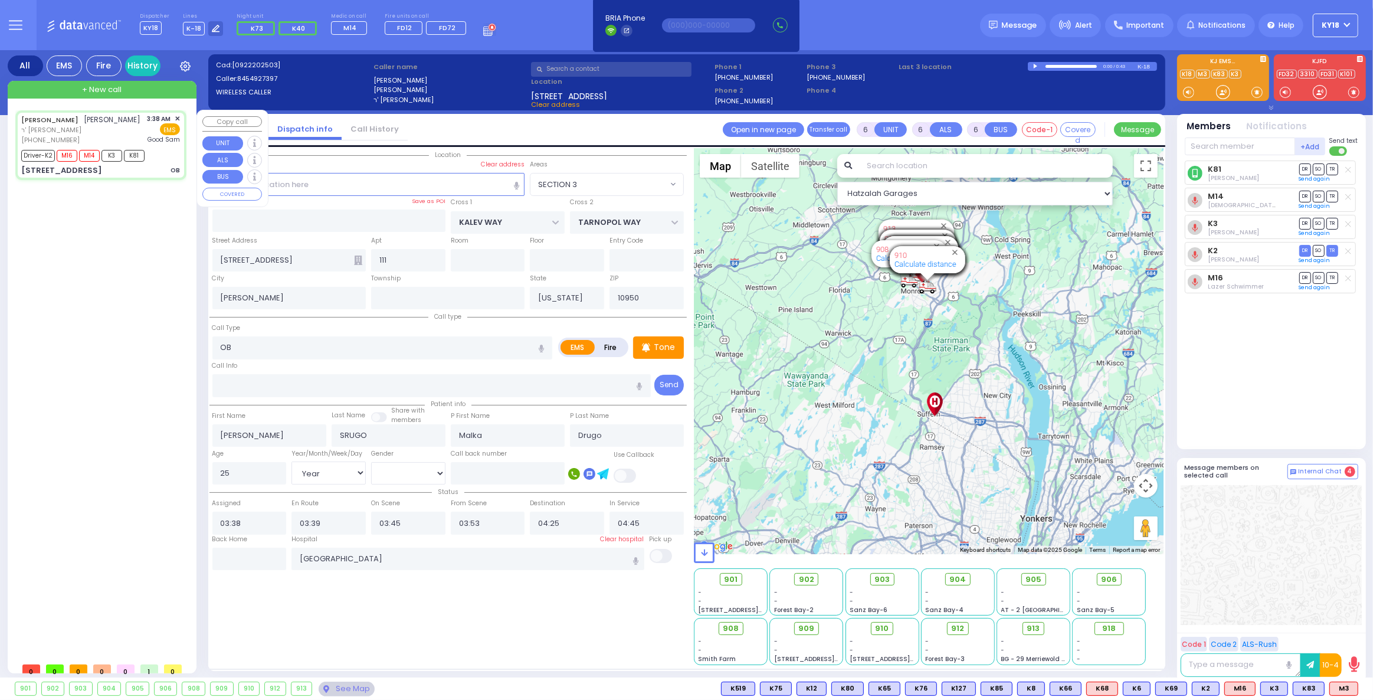
select select "Hatzalah Garages"
select select "SECTION 3"
